Goal: Task Accomplishment & Management: Manage account settings

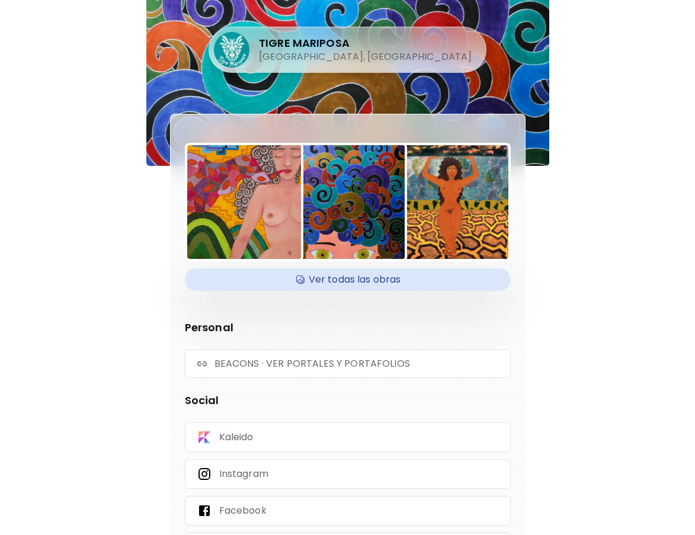
click at [373, 273] on h4 "Ver todas las obras" at bounding box center [348, 280] width 312 height 18
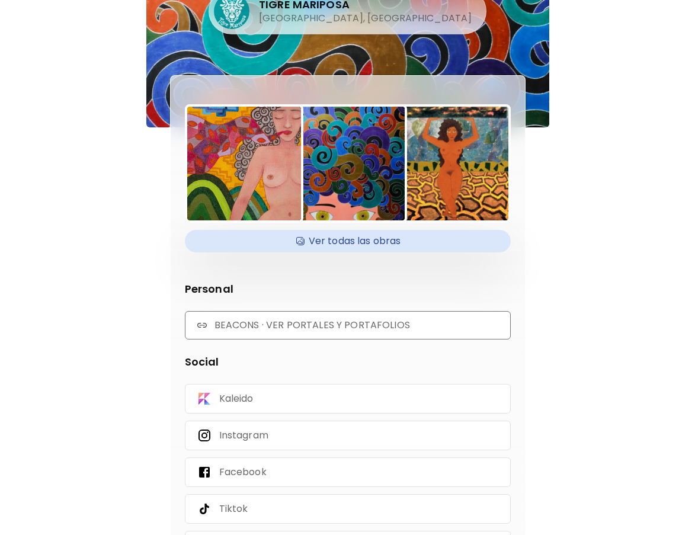
scroll to position [59, 0]
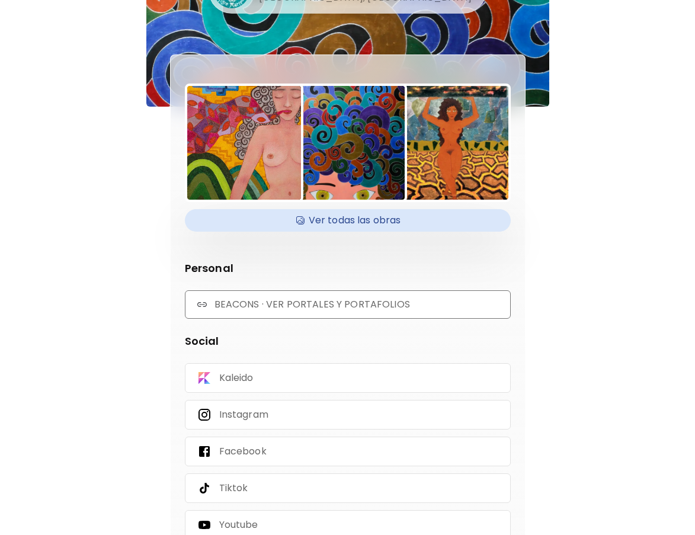
click at [255, 304] on p "BEACONS · VER PORTALES Y PORTAFOLIOS" at bounding box center [313, 304] width 196 height 13
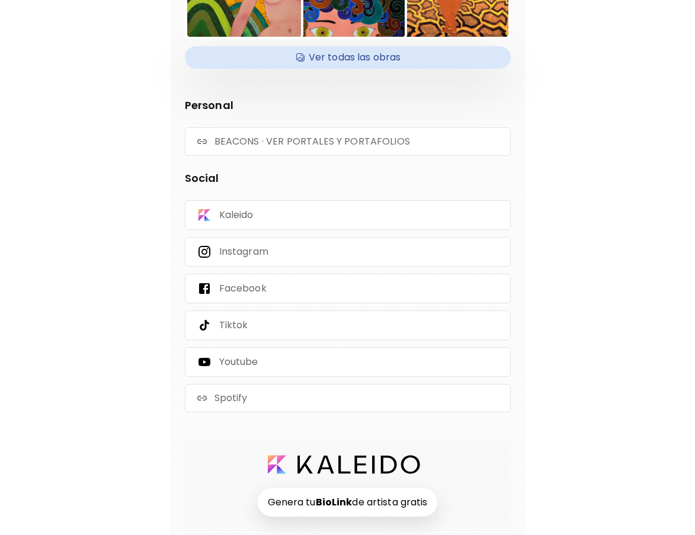
scroll to position [233, 0]
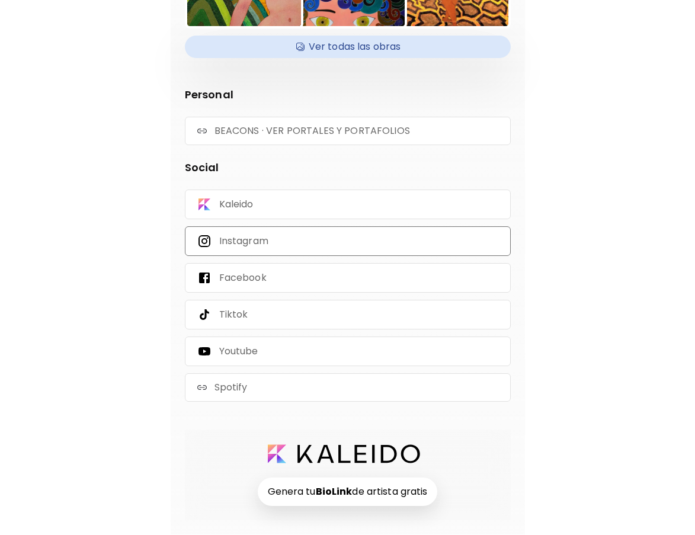
click at [258, 240] on p "Instagram" at bounding box center [243, 241] width 49 height 13
click at [266, 270] on div "Facebook" at bounding box center [348, 278] width 326 height 30
click at [262, 313] on div "Tiktok" at bounding box center [348, 315] width 326 height 30
click at [245, 351] on p "Youtube" at bounding box center [238, 351] width 39 height 13
click at [292, 354] on div "Youtube" at bounding box center [348, 352] width 326 height 30
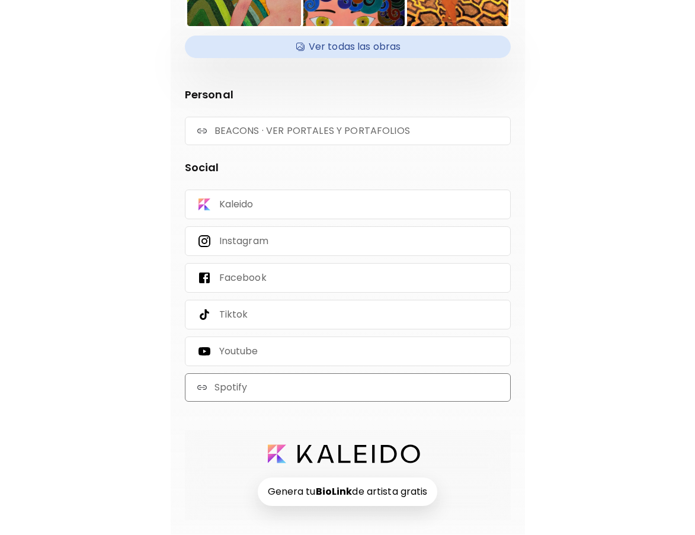
click at [271, 384] on div "Spotify" at bounding box center [348, 387] width 326 height 28
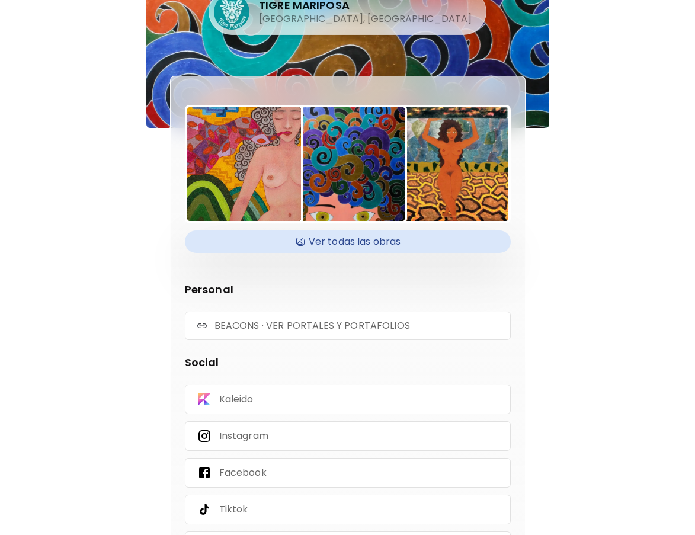
scroll to position [233, 0]
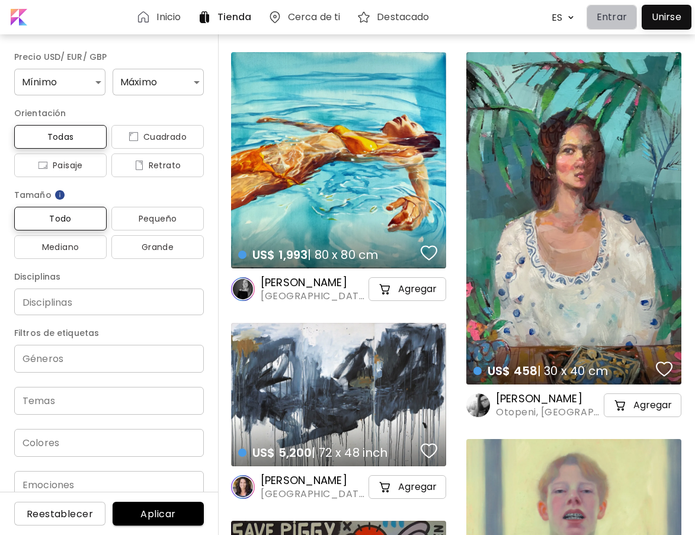
click at [611, 15] on p "Entrar" at bounding box center [612, 17] width 30 height 14
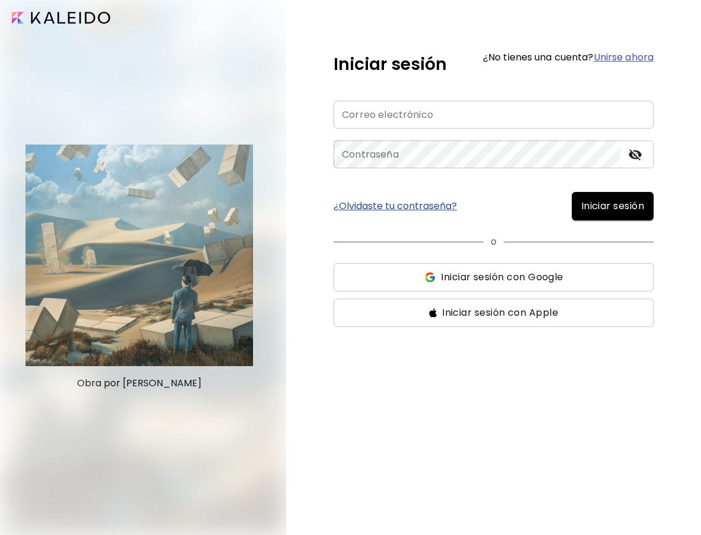
type input "**********"
click at [583, 213] on span "Iniciar sesión" at bounding box center [612, 206] width 63 height 14
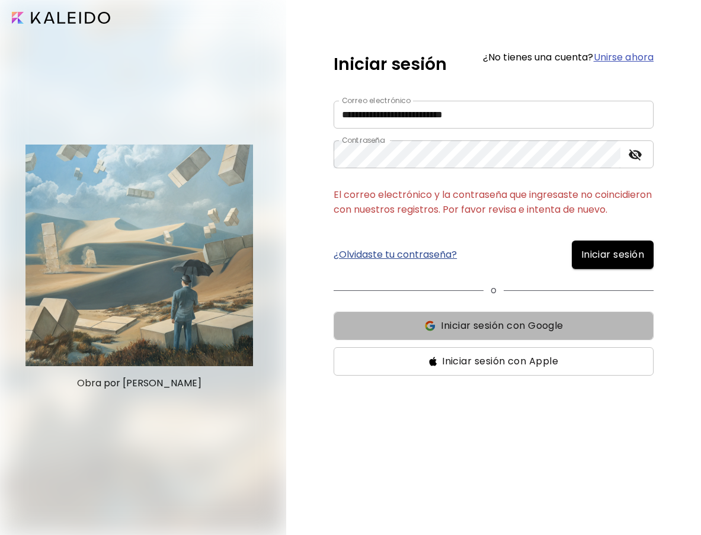
click at [485, 332] on button "Iniciar sesión con Google" at bounding box center [494, 326] width 320 height 28
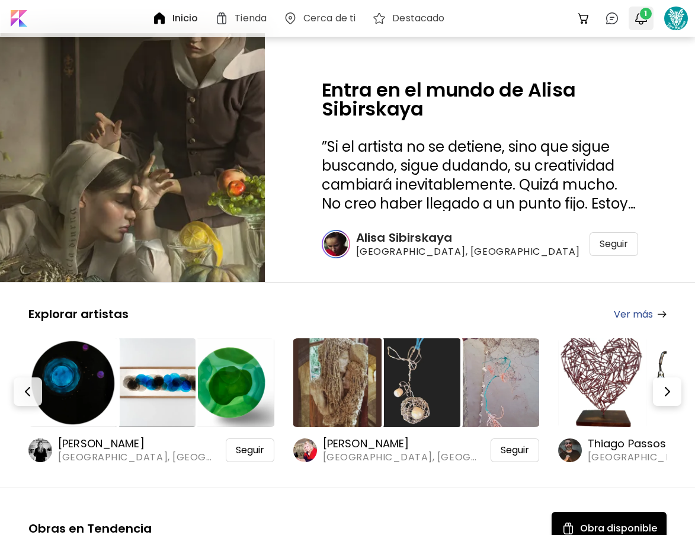
click at [641, 24] on img "button" at bounding box center [641, 18] width 14 height 14
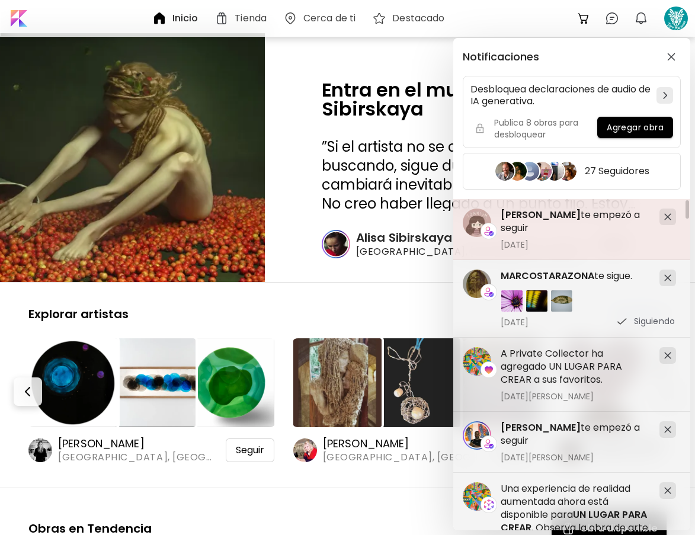
click at [632, 220] on h5 "[PERSON_NAME] te empezó a seguir" at bounding box center [575, 222] width 149 height 26
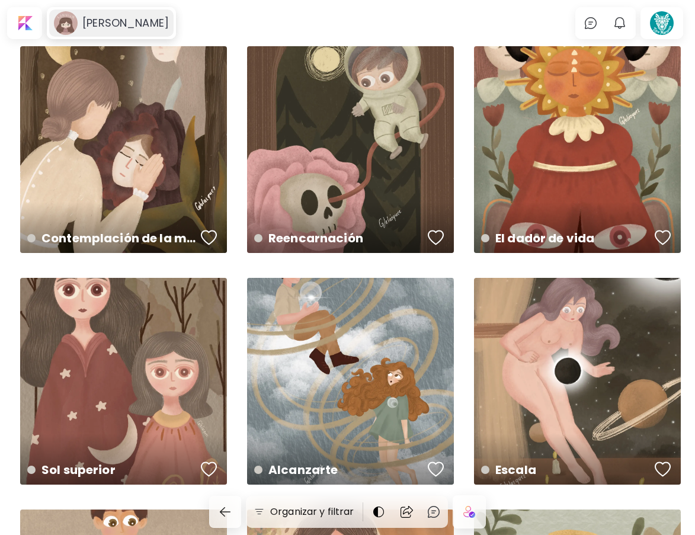
click at [129, 24] on h6 "[PERSON_NAME]" at bounding box center [125, 23] width 87 height 14
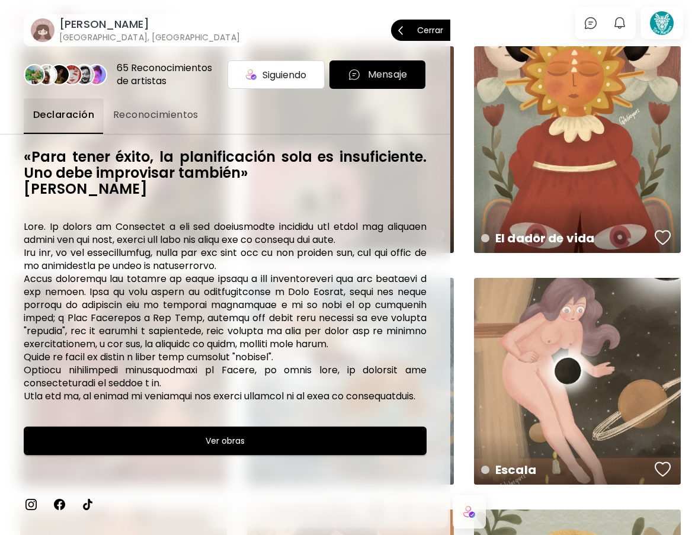
click at [436, 30] on p "Cerrar" at bounding box center [430, 30] width 26 height 8
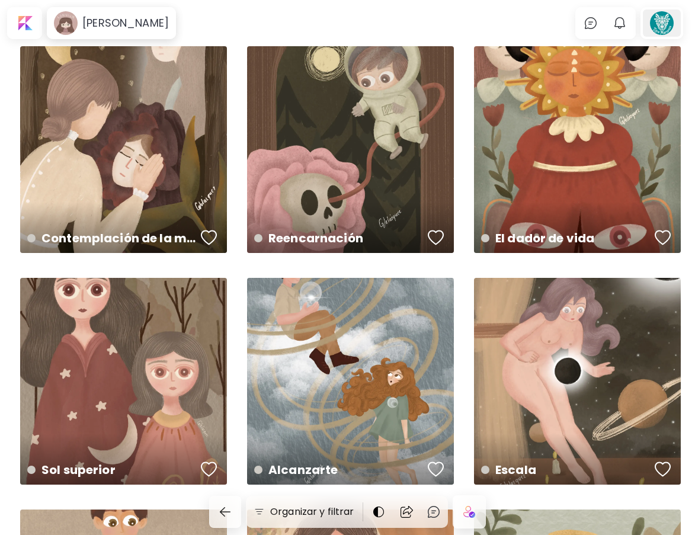
click at [659, 18] on div at bounding box center [662, 22] width 38 height 27
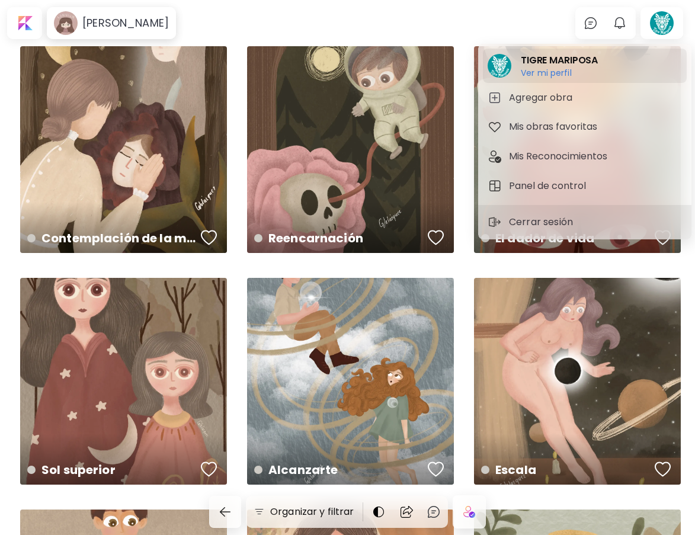
click at [539, 73] on h6 "Ver mi perfil" at bounding box center [559, 73] width 77 height 11
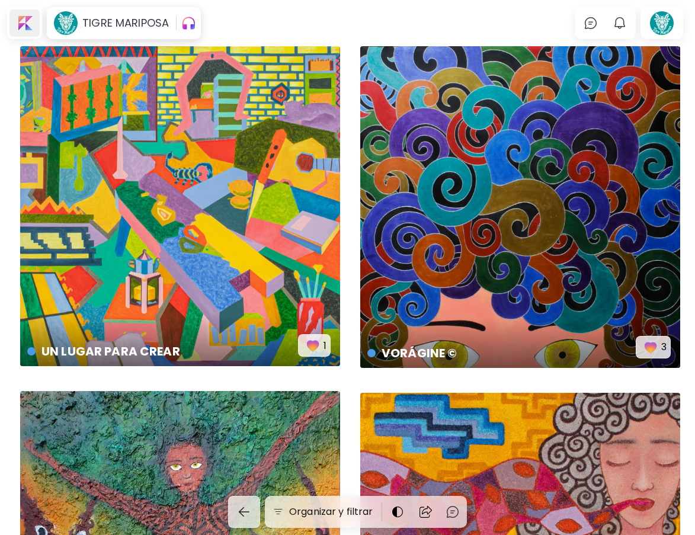
click at [25, 25] on div at bounding box center [24, 22] width 30 height 27
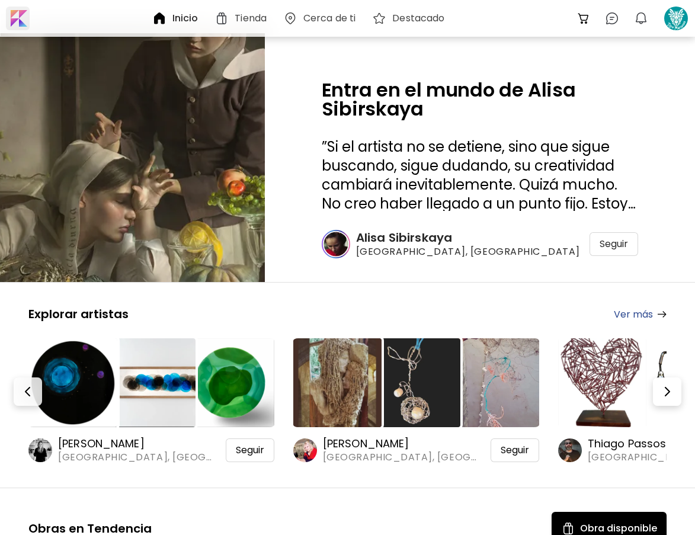
click at [14, 15] on div at bounding box center [18, 19] width 24 height 24
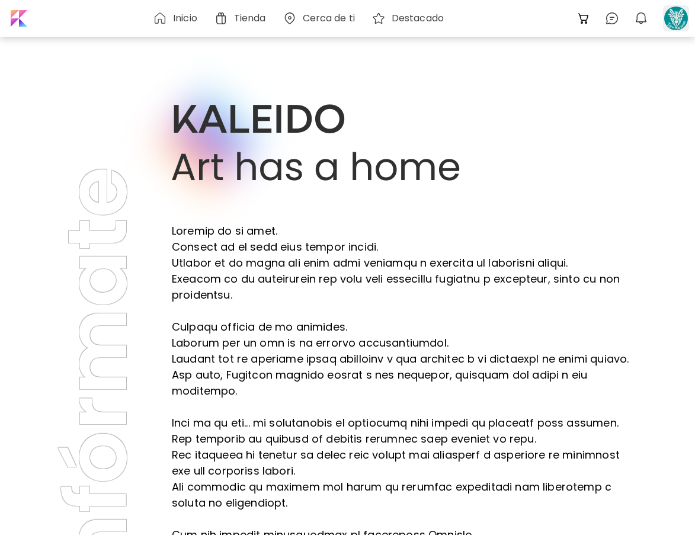
click at [665, 18] on div at bounding box center [676, 18] width 26 height 26
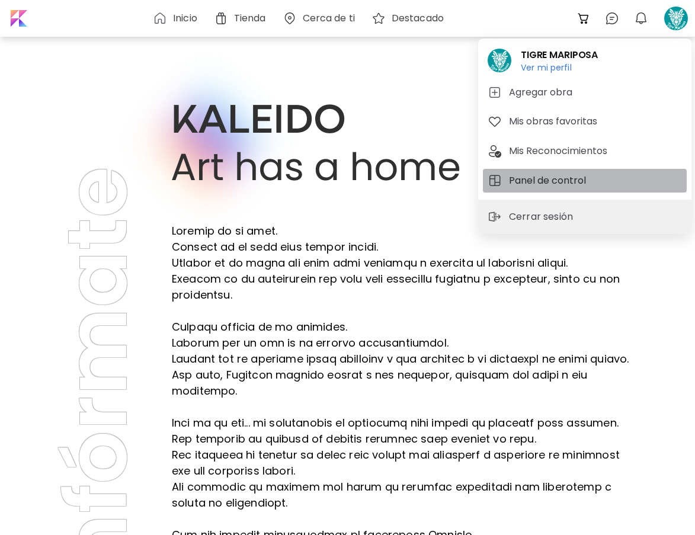
click at [565, 175] on h5 "Panel de control" at bounding box center [549, 181] width 81 height 14
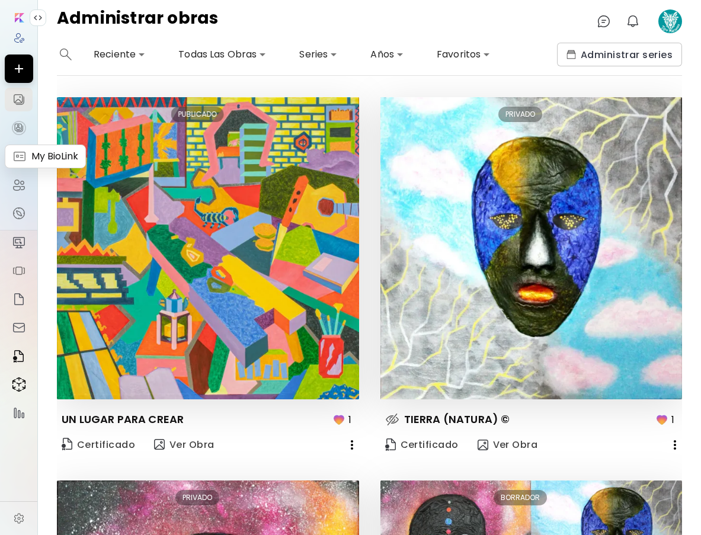
click at [27, 153] on icon at bounding box center [18, 156] width 15 height 15
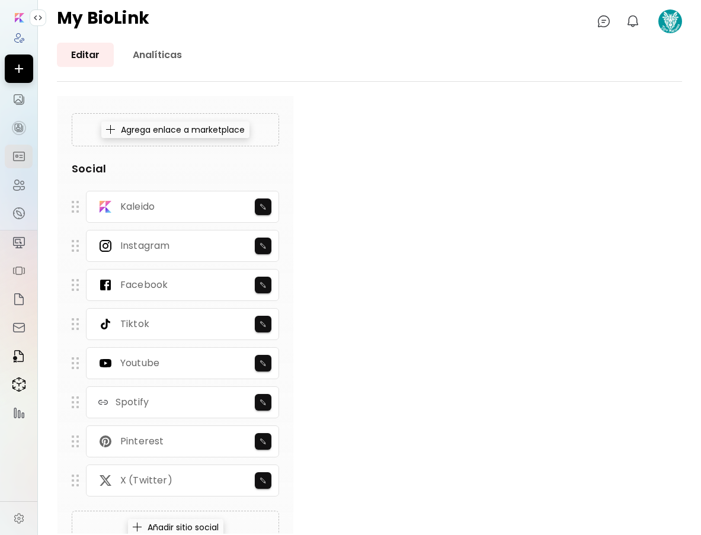
scroll to position [711, 0]
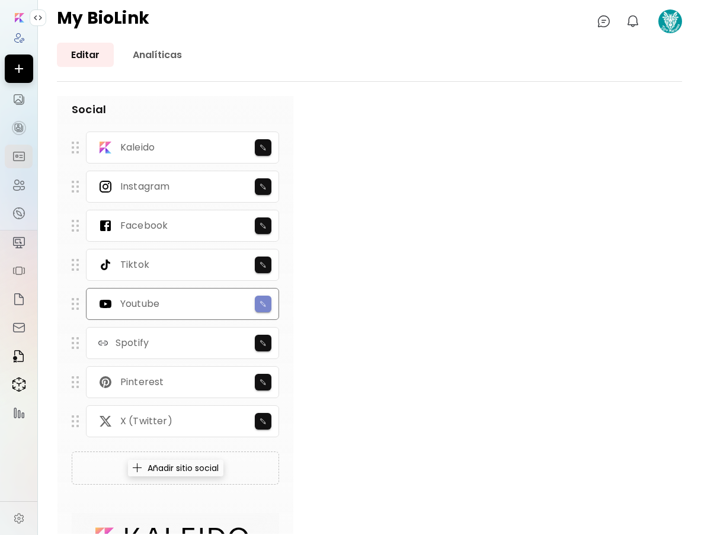
click at [260, 302] on img "button" at bounding box center [264, 303] width 8 height 7
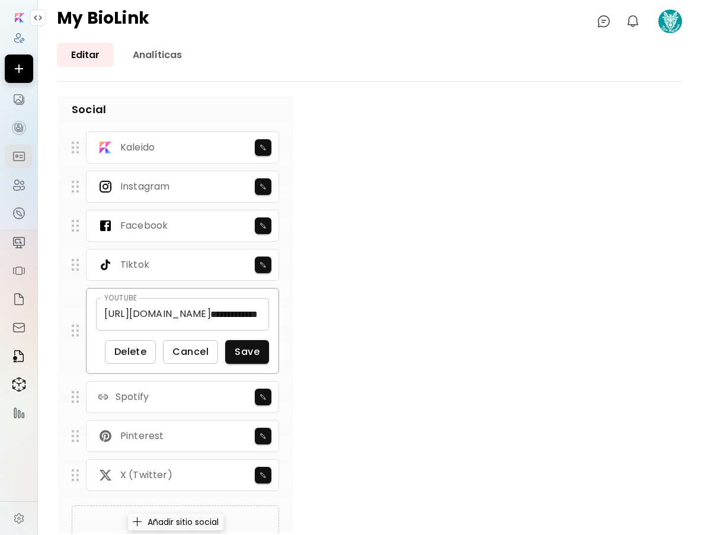
click at [211, 312] on p "[URL][DOMAIN_NAME]" at bounding box center [157, 314] width 107 height 14
drag, startPoint x: 102, startPoint y: 315, endPoint x: 289, endPoint y: 324, distance: 186.9
click at [289, 324] on div "**********" at bounding box center [175, 106] width 237 height 1131
click at [261, 346] on button "Save" at bounding box center [247, 352] width 44 height 24
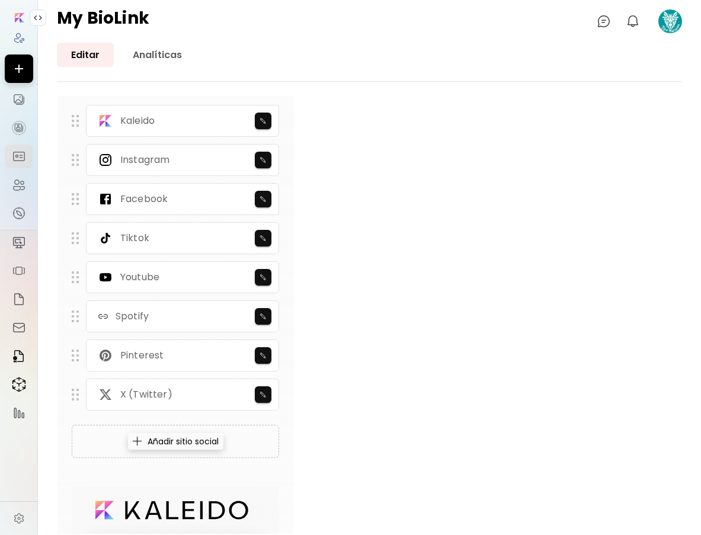
scroll to position [617, 0]
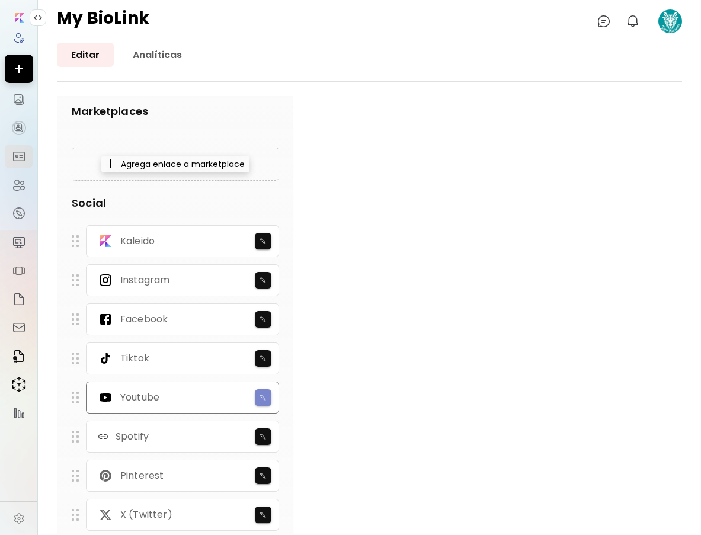
click at [264, 397] on img "button" at bounding box center [264, 397] width 8 height 7
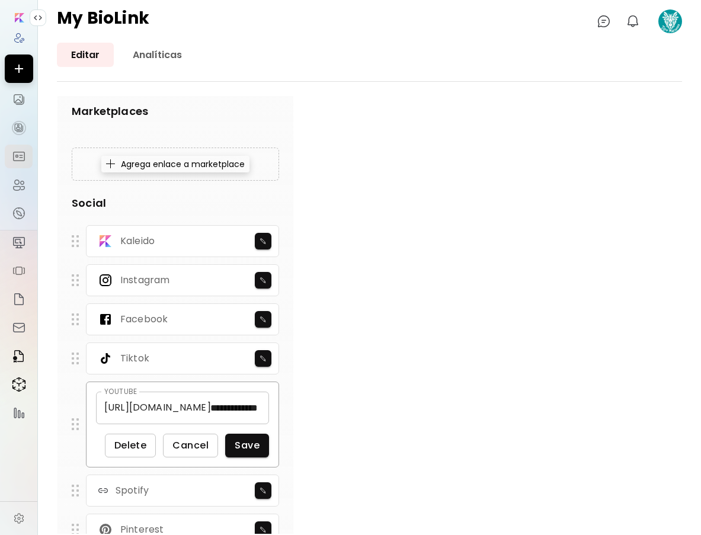
click at [177, 398] on div "**********" at bounding box center [182, 408] width 173 height 33
click at [180, 410] on p "[URL][DOMAIN_NAME]" at bounding box center [157, 408] width 107 height 14
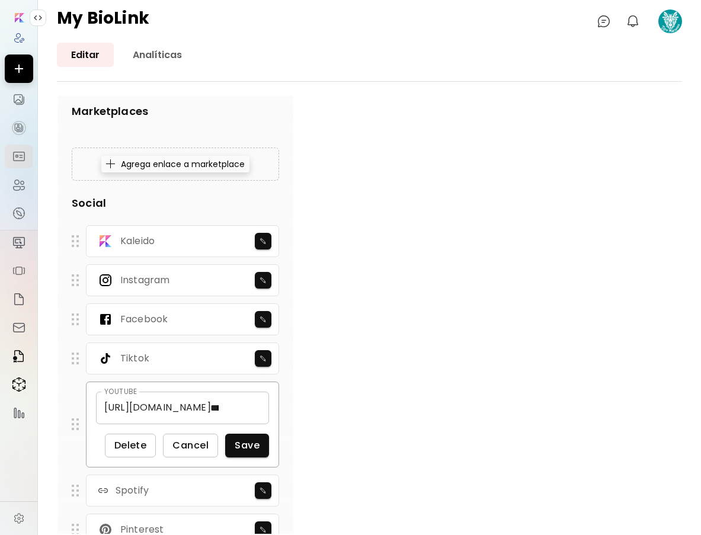
click at [180, 410] on p "[URL][DOMAIN_NAME]" at bounding box center [157, 408] width 107 height 14
click at [211, 405] on p "[URL][DOMAIN_NAME]" at bounding box center [157, 408] width 107 height 14
click at [133, 447] on span "Delete" at bounding box center [130, 445] width 33 height 12
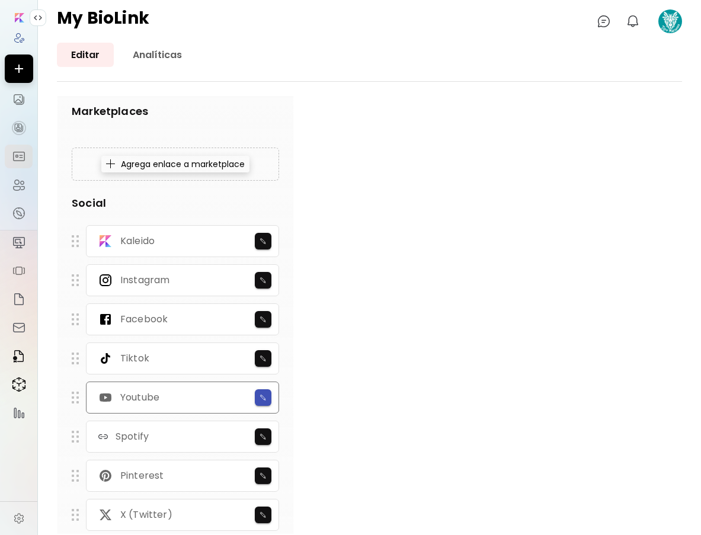
click at [264, 396] on img "button" at bounding box center [264, 397] width 8 height 7
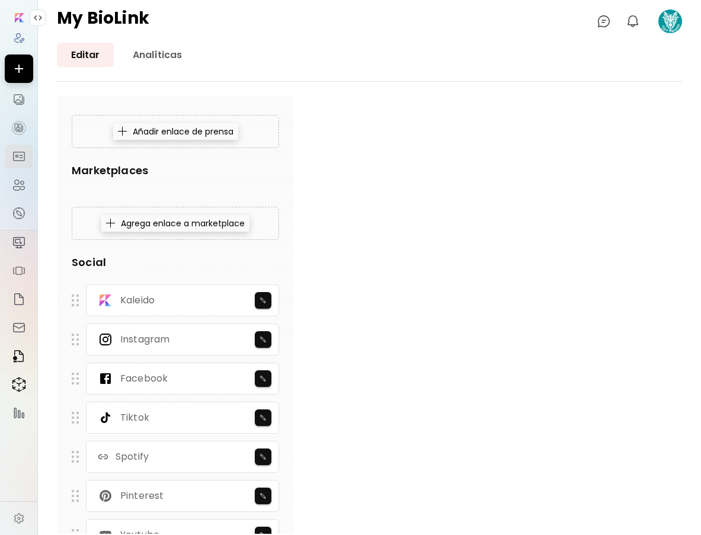
scroll to position [795, 0]
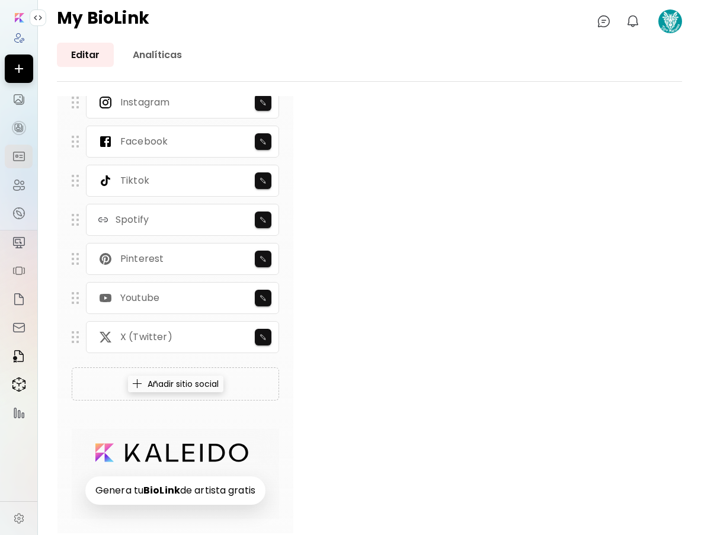
click at [169, 389] on div "Añadir sitio social" at bounding box center [175, 384] width 95 height 17
click at [174, 388] on div "Añadir sitio social" at bounding box center [175, 384] width 95 height 17
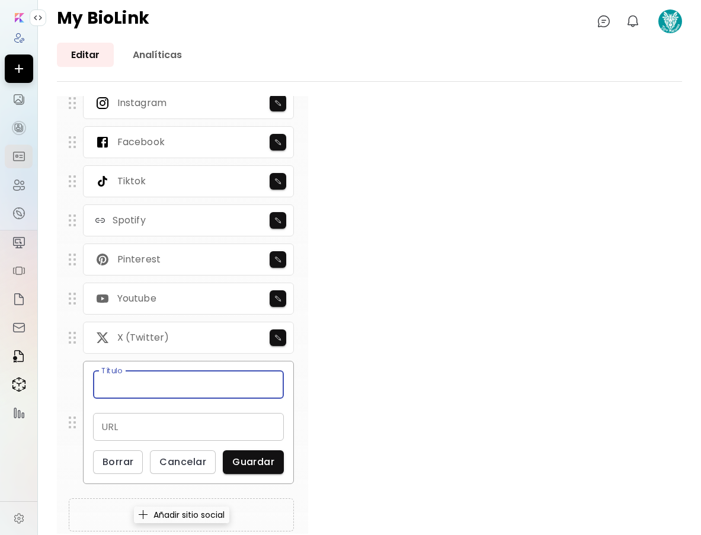
click at [174, 388] on input "text" at bounding box center [188, 385] width 191 height 28
type input "*"
click at [277, 297] on img "button" at bounding box center [278, 298] width 8 height 7
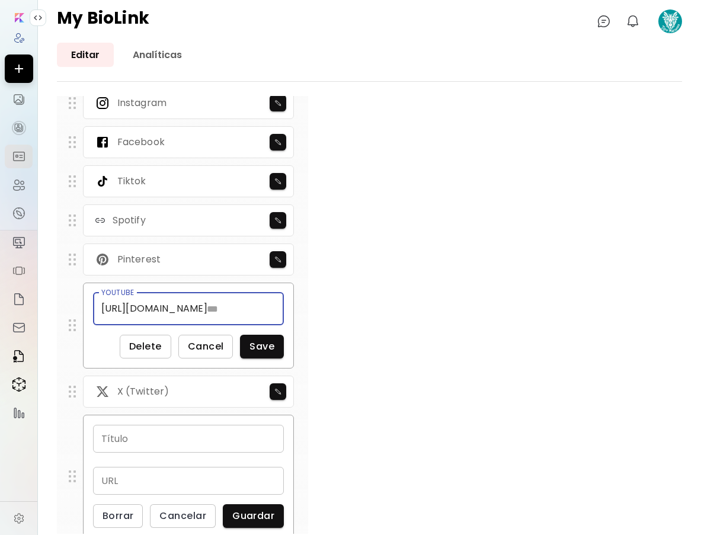
click at [239, 309] on div "[URL][DOMAIN_NAME] YOUTUBE" at bounding box center [188, 309] width 191 height 33
paste input "**********"
drag, startPoint x: 250, startPoint y: 307, endPoint x: 265, endPoint y: 307, distance: 14.8
click at [241, 307] on input "**********" at bounding box center [220, 309] width 43 height 33
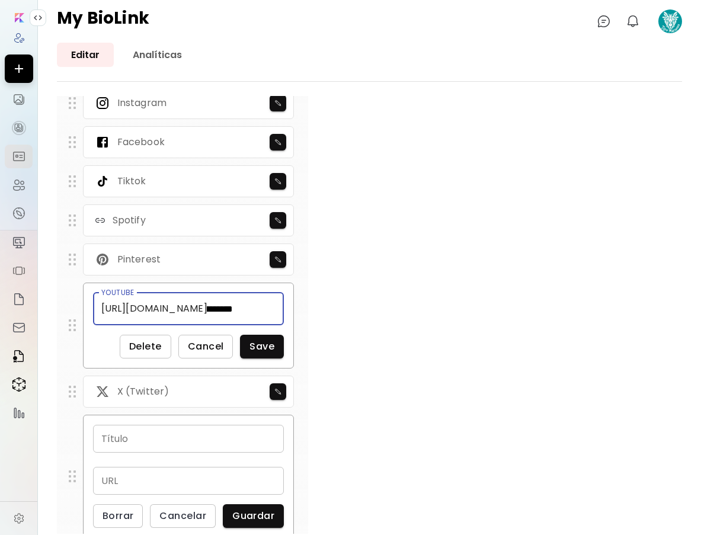
click at [241, 306] on input "**********" at bounding box center [220, 309] width 43 height 33
type input "**********"
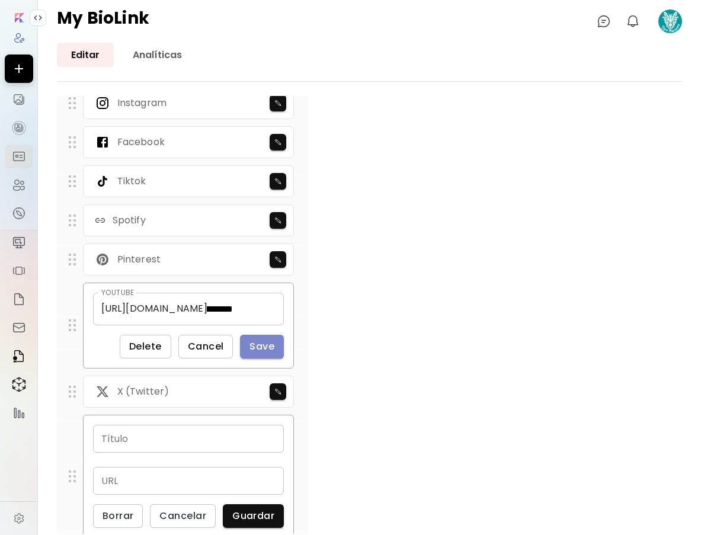
scroll to position [0, 0]
click at [269, 340] on span "Save" at bounding box center [261, 346] width 25 height 12
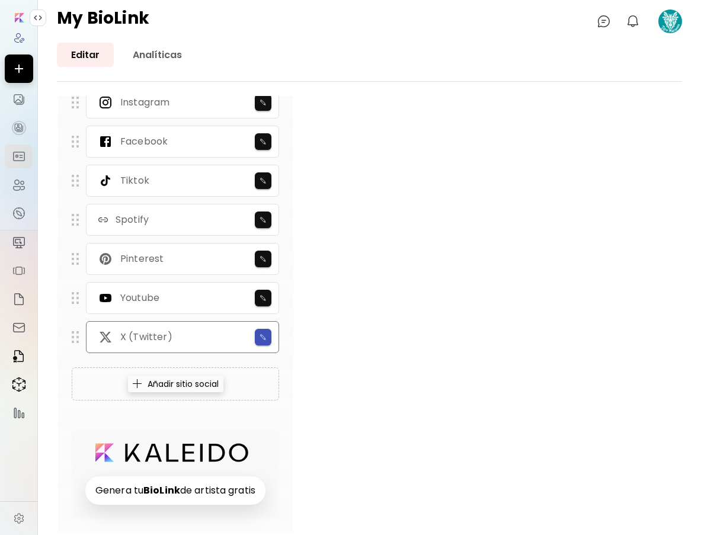
scroll to position [795, 0]
click at [260, 299] on img "button" at bounding box center [264, 298] width 8 height 7
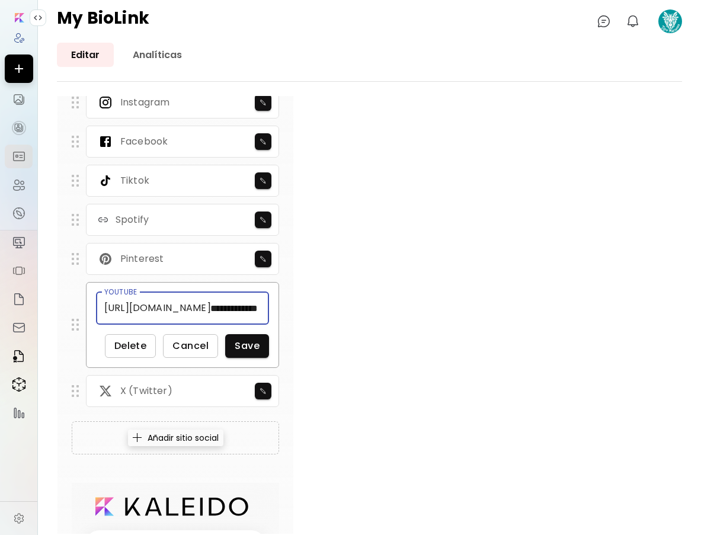
scroll to position [0, 60]
drag, startPoint x: 253, startPoint y: 307, endPoint x: 286, endPoint y: 307, distance: 33.2
click at [286, 307] on div "**********" at bounding box center [175, 22] width 237 height 1131
type input "**********"
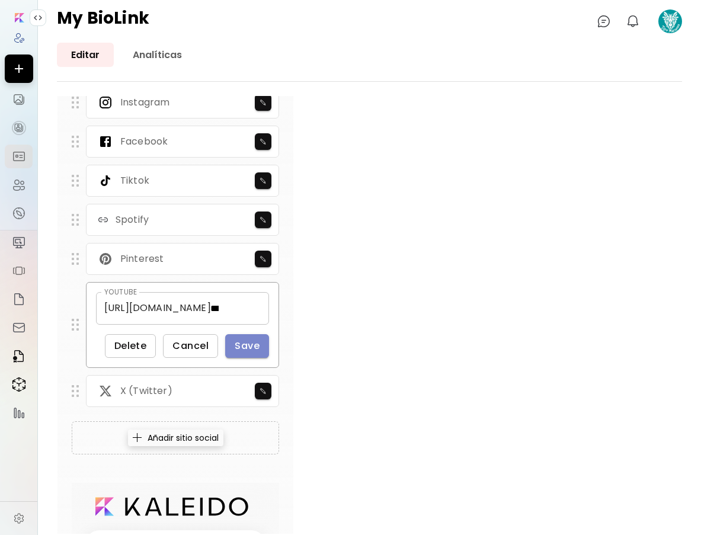
click at [233, 348] on button "Save" at bounding box center [247, 346] width 44 height 24
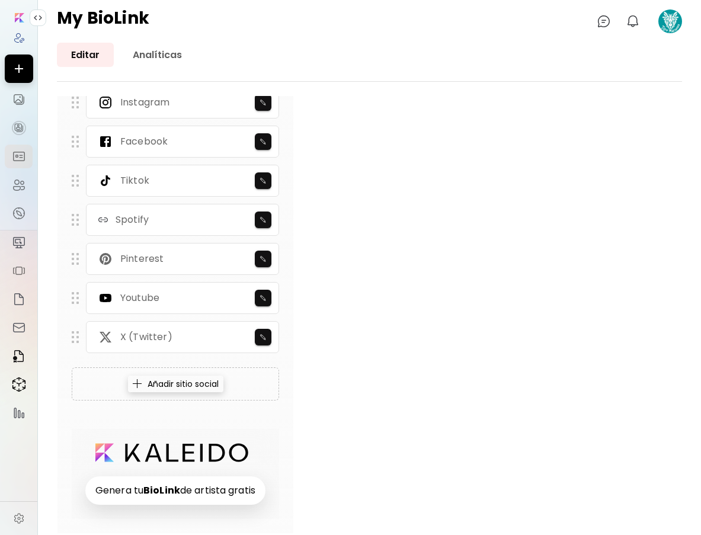
click at [163, 382] on div "Añadir sitio social" at bounding box center [175, 384] width 95 height 17
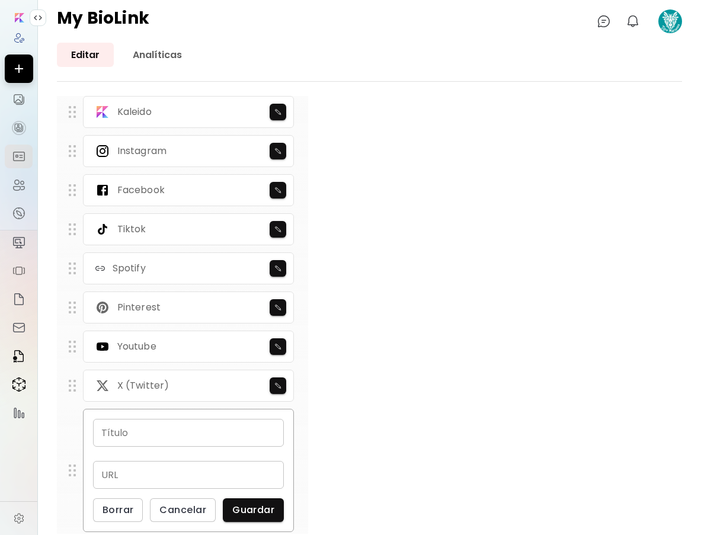
scroll to position [753, 0]
click at [283, 340] on button "button" at bounding box center [278, 346] width 17 height 17
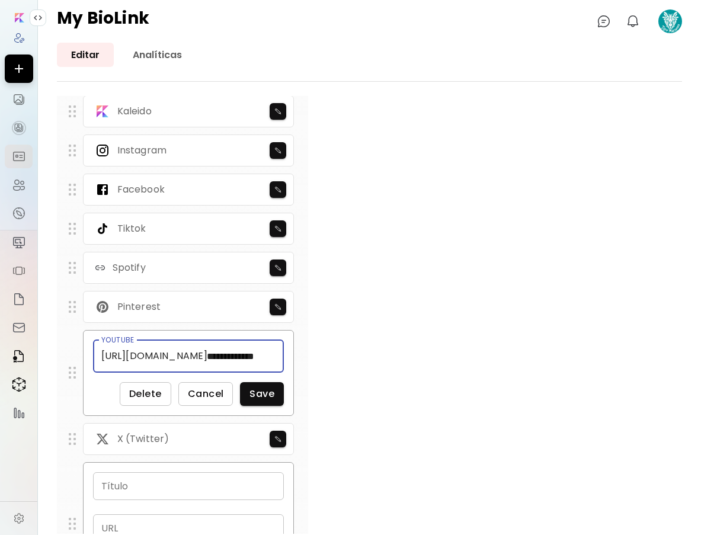
click at [253, 354] on input "**********" at bounding box center [241, 356] width 85 height 33
drag, startPoint x: 132, startPoint y: 356, endPoint x: 290, endPoint y: 360, distance: 157.7
click at [290, 360] on div "**********" at bounding box center [189, 373] width 212 height 86
drag, startPoint x: 274, startPoint y: 355, endPoint x: 255, endPoint y: 353, distance: 18.5
click at [273, 354] on input "**********" at bounding box center [241, 356] width 85 height 33
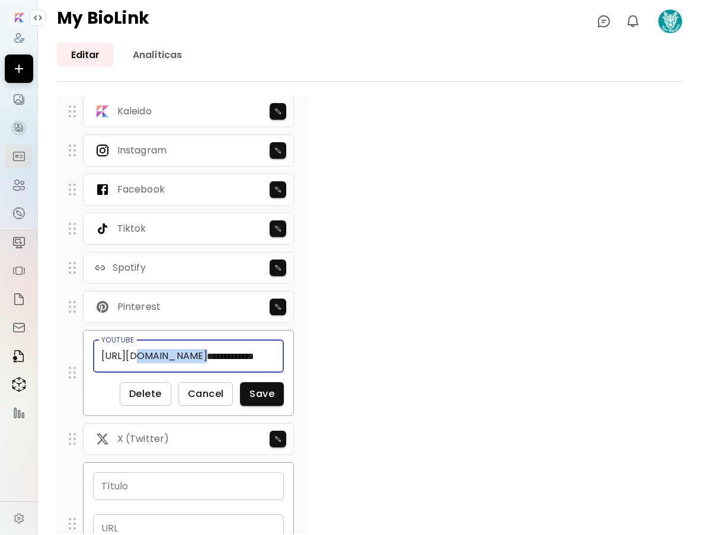
click at [253, 352] on input "**********" at bounding box center [241, 356] width 85 height 33
drag, startPoint x: 248, startPoint y: 356, endPoint x: 283, endPoint y: 358, distance: 35.0
click at [241, 358] on input "**********" at bounding box center [220, 356] width 43 height 33
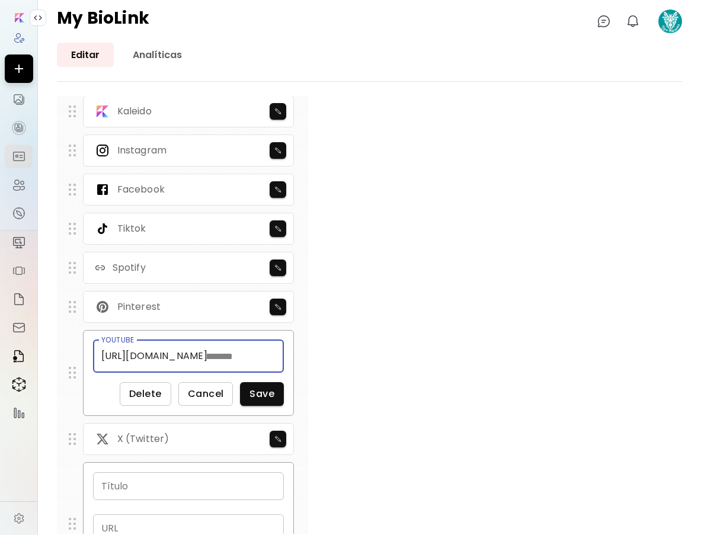
type input "**********"
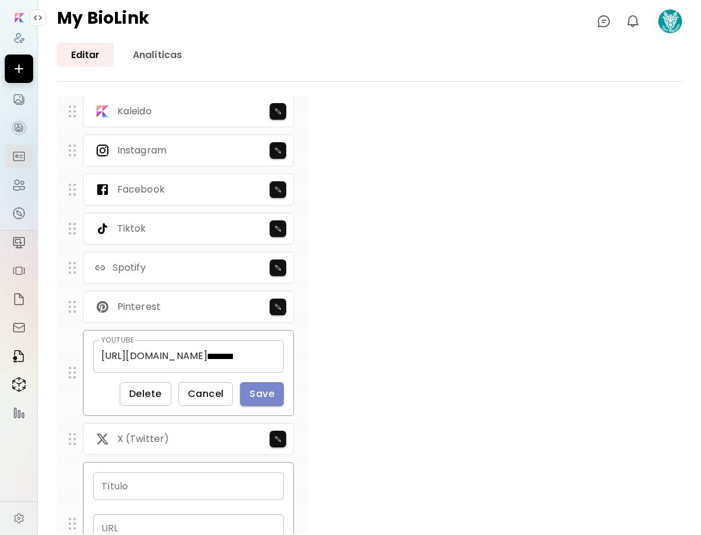
click at [261, 392] on span "Save" at bounding box center [261, 394] width 25 height 12
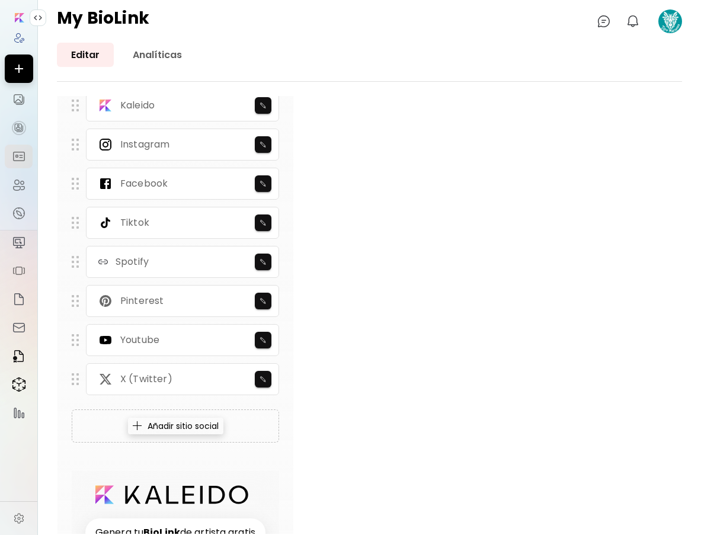
scroll to position [748, 0]
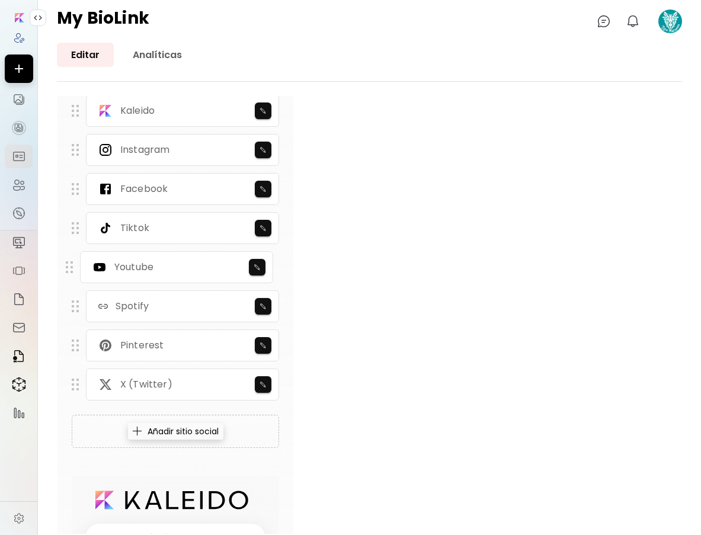
drag, startPoint x: 76, startPoint y: 343, endPoint x: 71, endPoint y: 265, distance: 78.4
click at [71, 265] on img at bounding box center [69, 267] width 7 height 12
click at [396, 37] on div "My BioLink 0 0" at bounding box center [369, 21] width 663 height 43
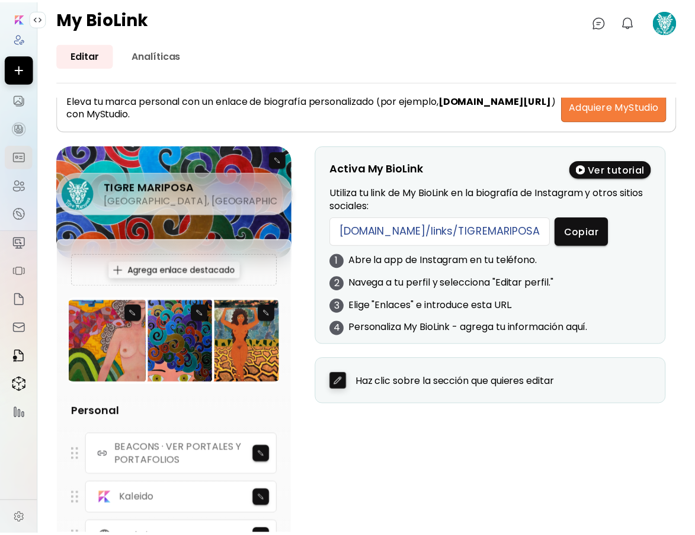
scroll to position [0, 0]
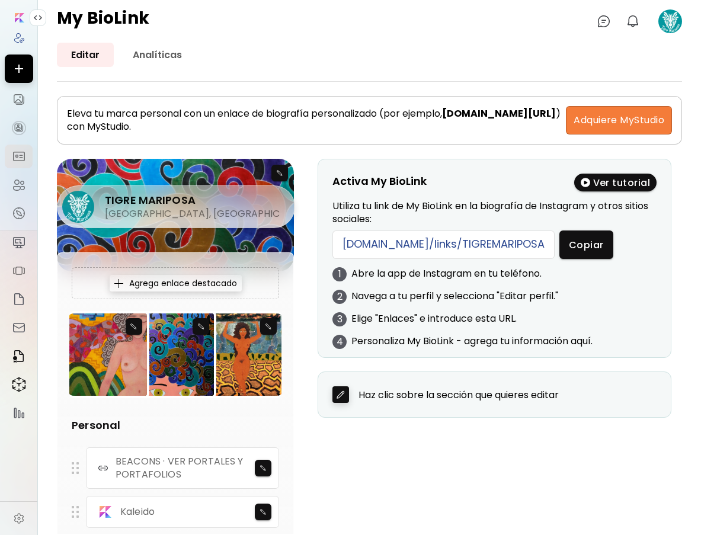
click at [664, 27] on image at bounding box center [670, 21] width 24 height 24
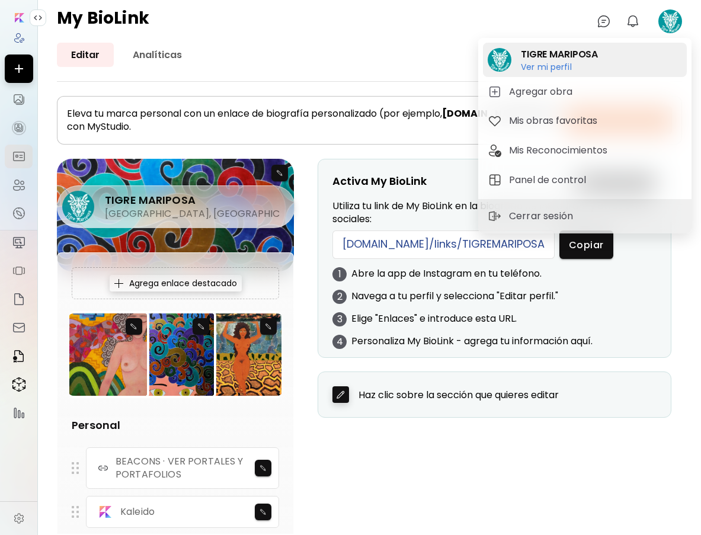
click at [556, 72] on h6 "Ver mi perfil" at bounding box center [546, 77] width 51 height 11
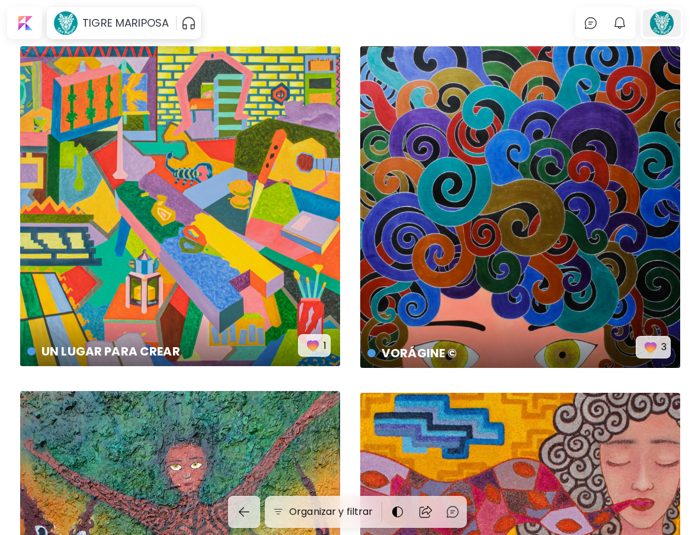
click at [661, 25] on div at bounding box center [662, 22] width 38 height 27
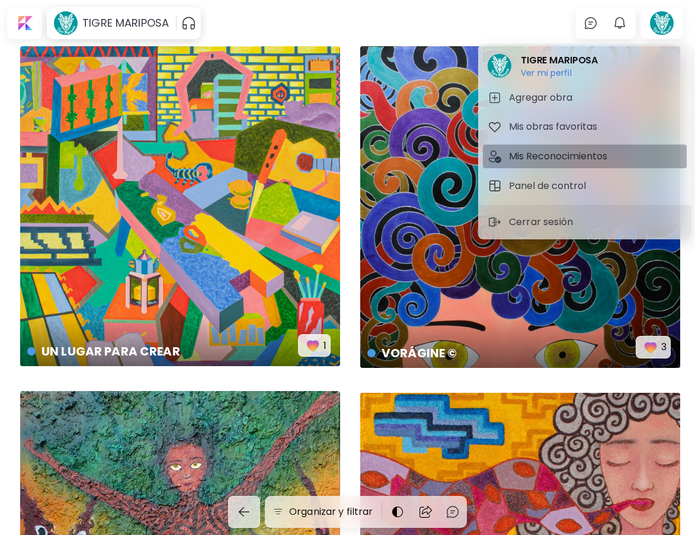
click at [550, 162] on h5 "Mis Reconocimientos" at bounding box center [560, 156] width 102 height 14
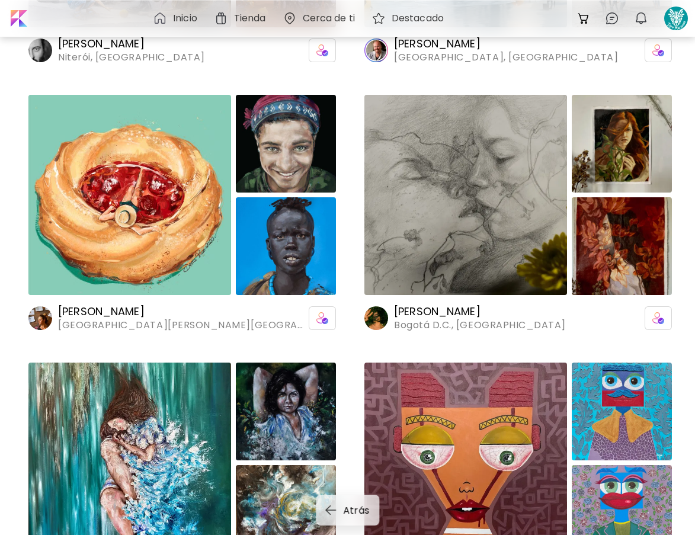
scroll to position [4205, 0]
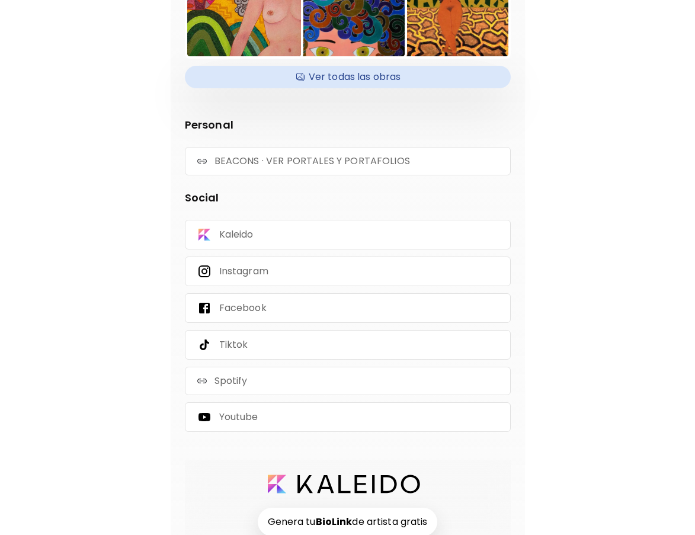
scroll to position [233, 0]
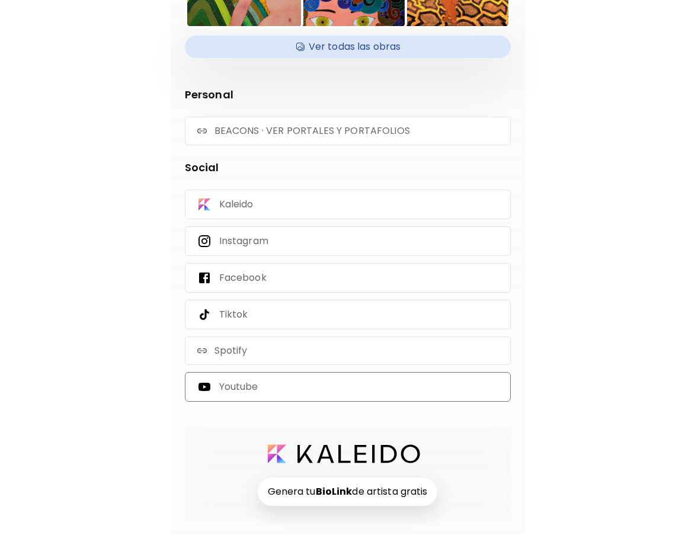
click at [380, 391] on div "Youtube" at bounding box center [348, 387] width 326 height 30
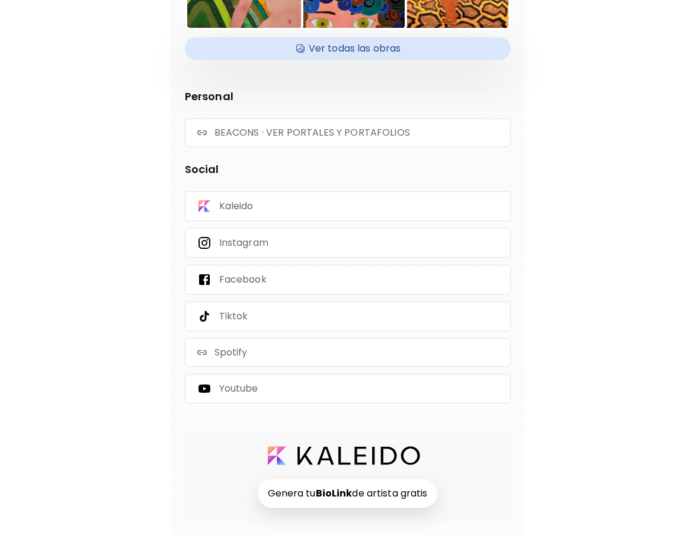
scroll to position [233, 0]
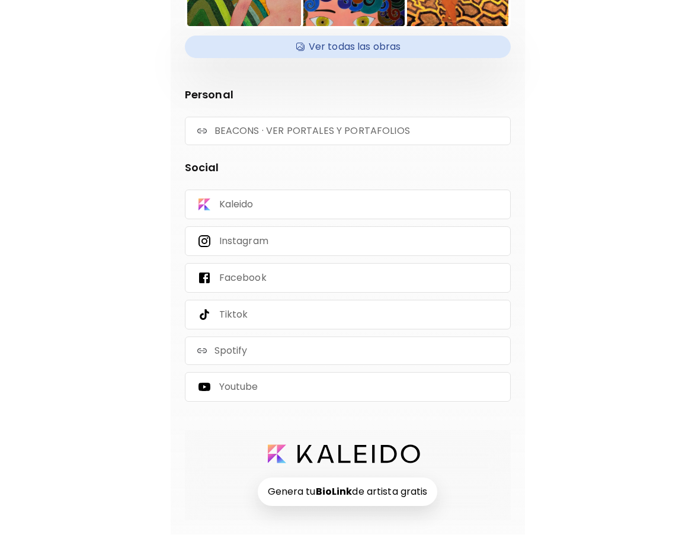
click at [284, 372] on div "Kaleido Instagram Facebook Tiktok Spotify Youtube" at bounding box center [348, 296] width 326 height 212
click at [284, 385] on div "Youtube" at bounding box center [348, 387] width 326 height 30
